Goal: Transaction & Acquisition: Purchase product/service

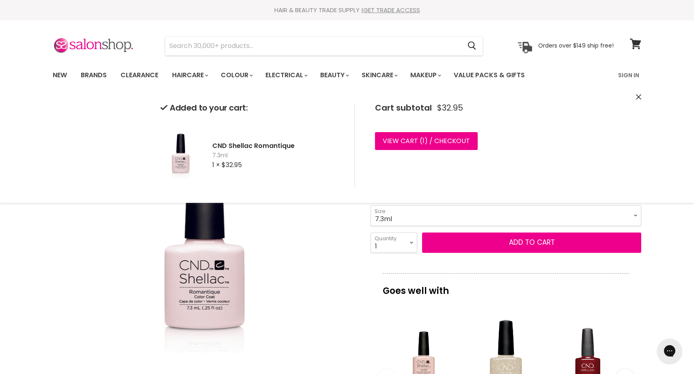
click at [320, 286] on div "Click or scroll to zoom Tap or pinch to zoom" at bounding box center [204, 249] width 303 height 303
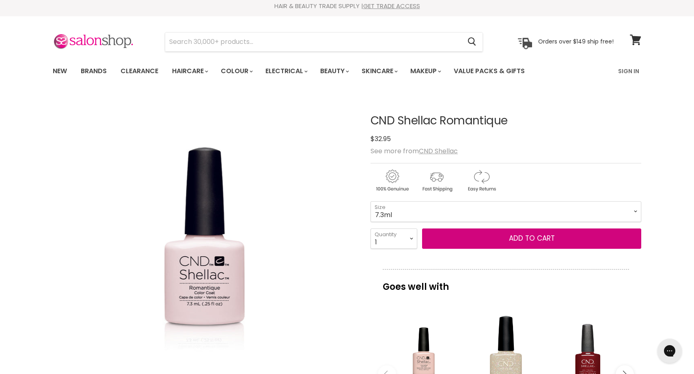
scroll to position [5, 0]
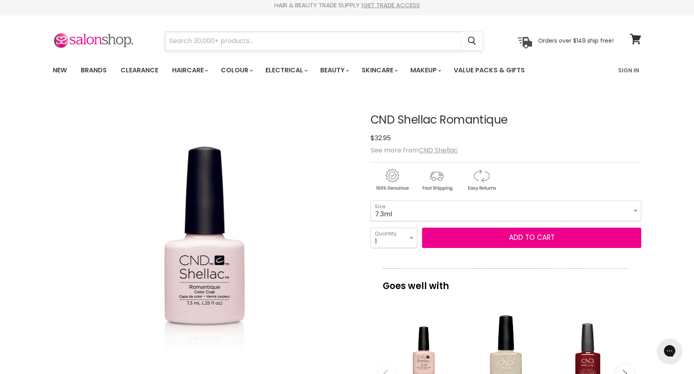
click at [225, 35] on input "Search" at bounding box center [313, 41] width 296 height 19
type input "ballet slippers"
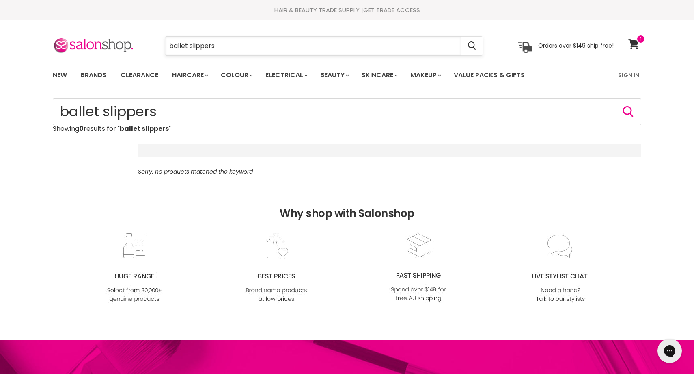
click at [224, 49] on input "ballet slippers" at bounding box center [313, 46] width 296 height 19
type input "b"
drag, startPoint x: 216, startPoint y: 48, endPoint x: 117, endPoint y: 17, distance: 104.0
click at [117, 17] on header "Skip to content HAIR & BEAUTY TRADE SUPPLY | GET TRADE ACCESS HAIR & BEAUTY TRA…" at bounding box center [347, 43] width 694 height 87
type input "CND"
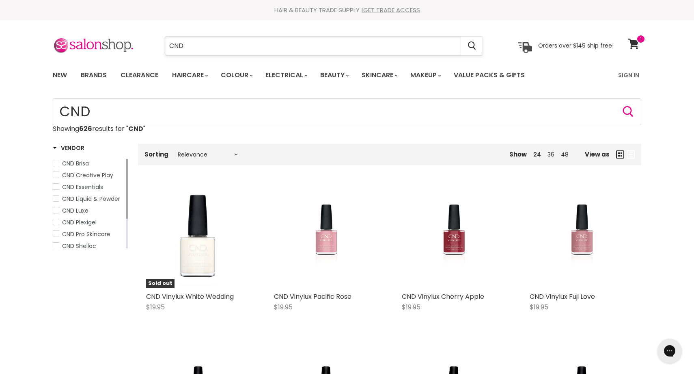
click at [191, 48] on input "CND" at bounding box center [313, 46] width 296 height 19
type input "CND shellac"
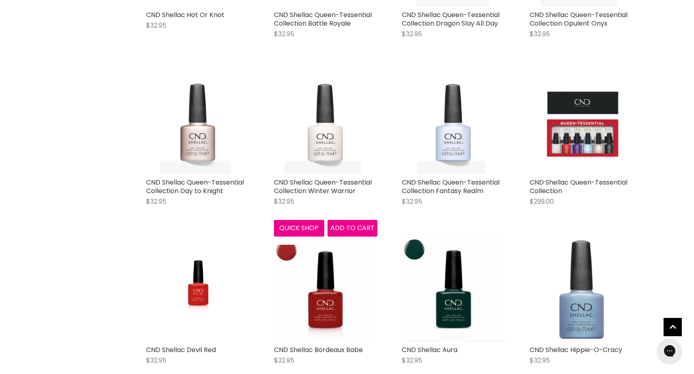
scroll to position [600, 0]
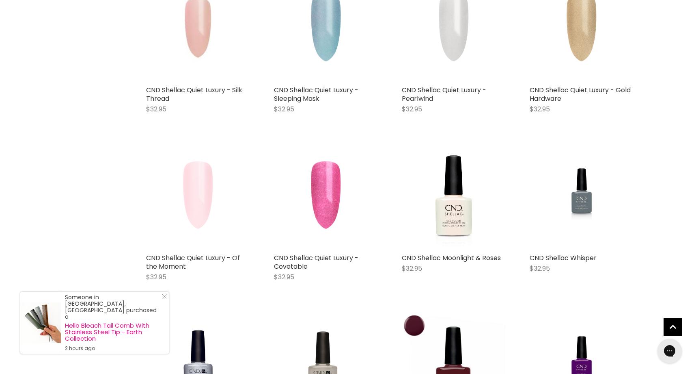
scroll to position [1694, 0]
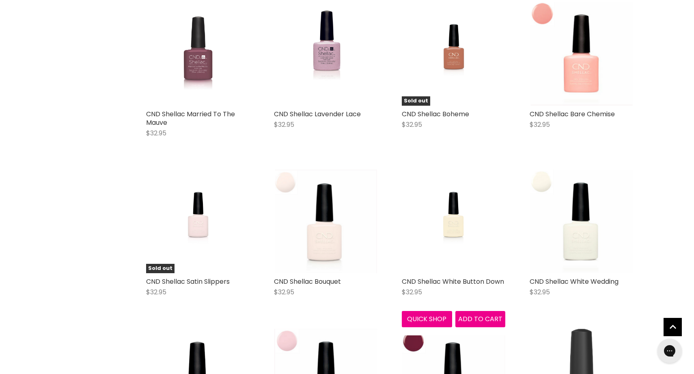
scroll to position [2367, 0]
